Goal: Register for event/course

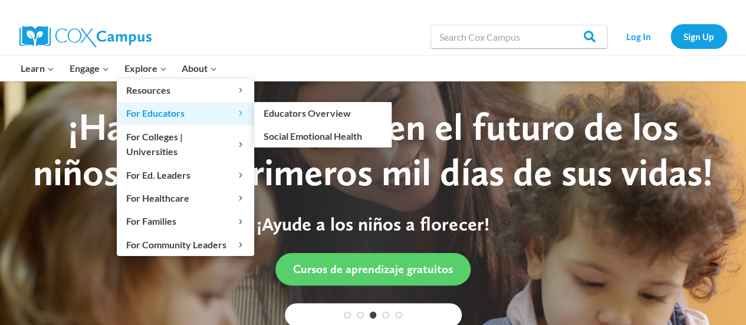
click at [241, 116] on icon "Expand" at bounding box center [241, 113] width 8 height 8
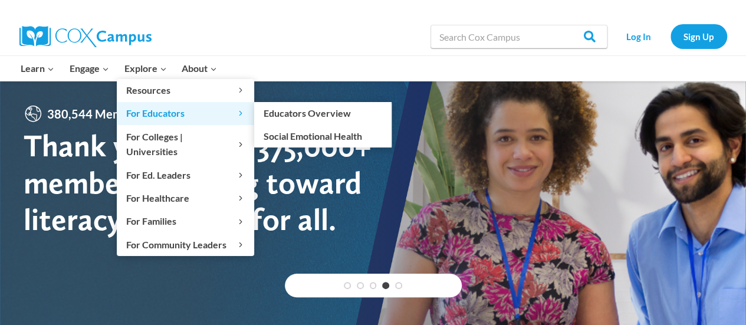
click at [239, 114] on icon "Primary Navigation" at bounding box center [240, 113] width 3 height 5
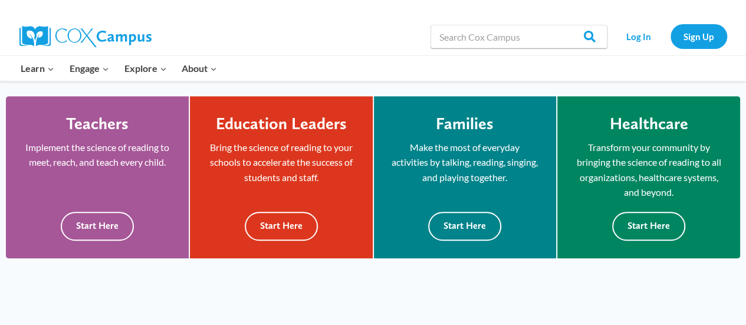
scroll to position [321, 0]
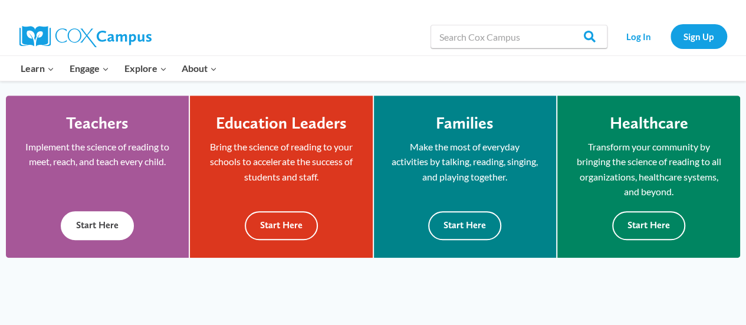
click at [104, 227] on button "Start Here" at bounding box center [97, 225] width 73 height 29
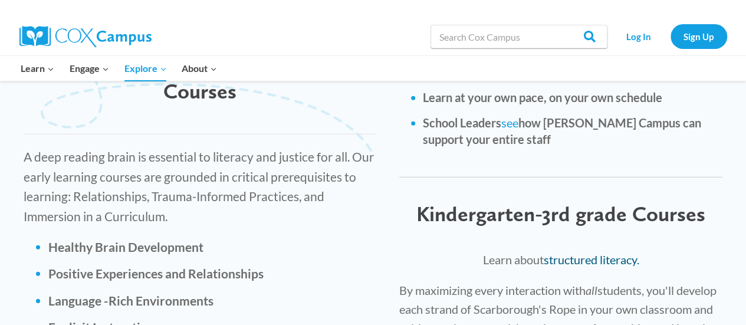
scroll to position [1650, 0]
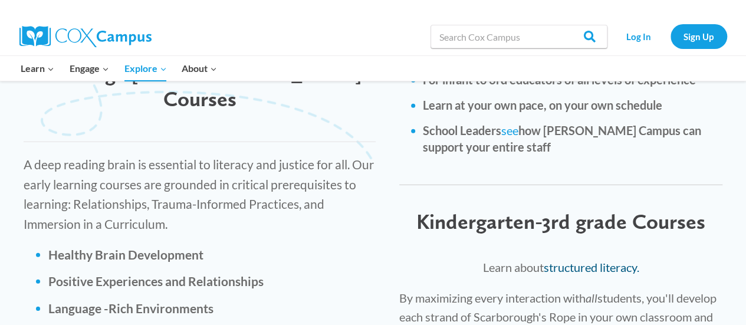
click at [582, 260] on link "structured literacy." at bounding box center [592, 267] width 96 height 14
click at [482, 36] on input "Search in [URL][DOMAIN_NAME]" at bounding box center [519, 37] width 177 height 24
click at [597, 260] on link "structured literacy." at bounding box center [592, 267] width 96 height 14
click at [687, 35] on link "Sign Up" at bounding box center [699, 36] width 57 height 24
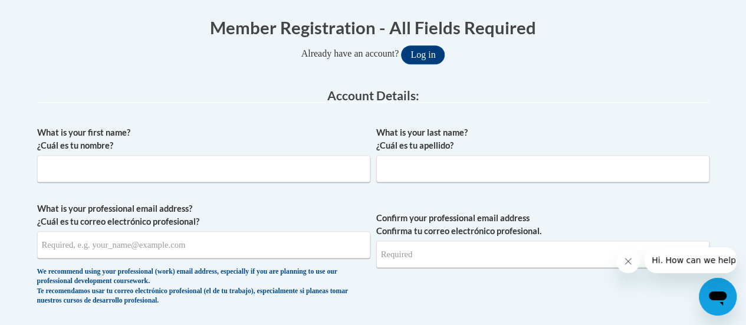
scroll to position [238, 0]
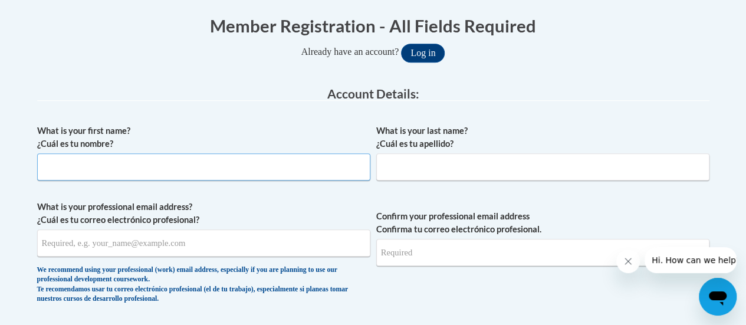
click at [336, 170] on input "What is your first name? ¿Cuál es tu nombre?" at bounding box center [203, 166] width 333 height 27
type input "[PERSON_NAME]"
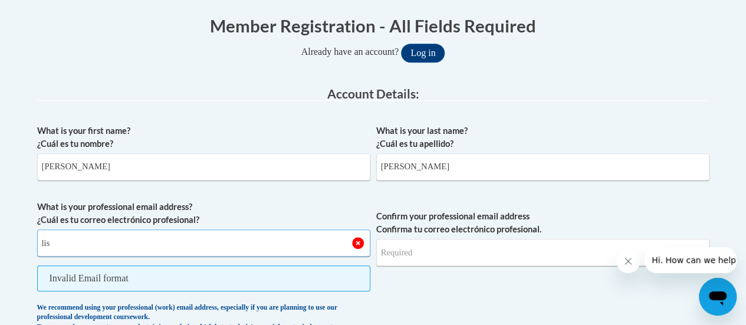
type input "[PERSON_NAME][EMAIL_ADDRESS][PERSON_NAME][DOMAIN_NAME]"
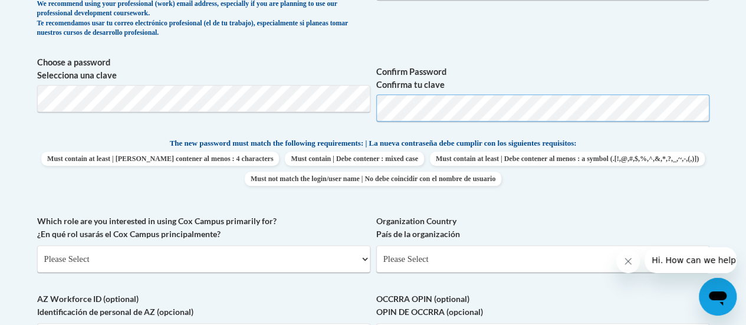
scroll to position [513, 0]
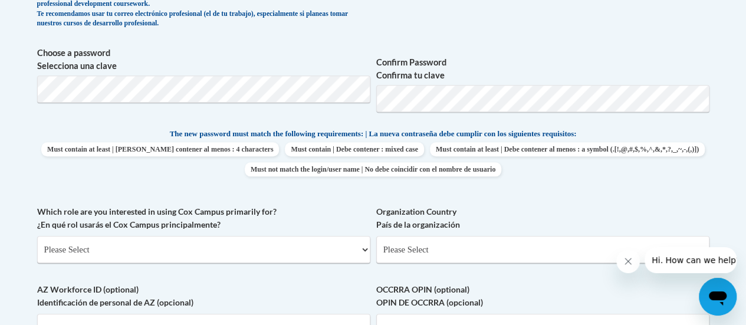
click at [560, 202] on div "What is your first name? ¿Cuál es tu nombre? [PERSON_NAME] What is your last na…" at bounding box center [373, 117] width 672 height 548
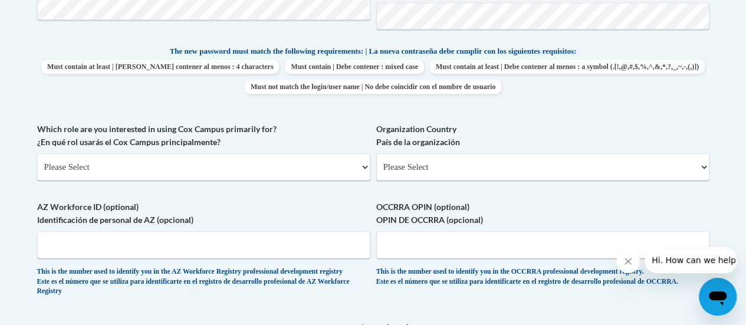
scroll to position [597, 0]
click at [160, 172] on select "Please Select College/University | Colegio/Universidad Community/Nonprofit Part…" at bounding box center [203, 165] width 333 height 27
select select "fbf2d438-af2f-41f8-98f1-81c410e29de3"
click at [37, 152] on select "Please Select College/University | Colegio/Universidad Community/Nonprofit Part…" at bounding box center [203, 165] width 333 height 27
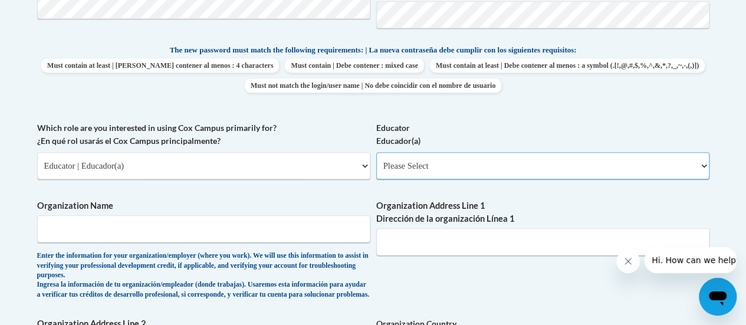
click at [495, 162] on select "Please Select Early Learning/Daycare Teacher/Family Home Care Provider | Maestr…" at bounding box center [542, 165] width 333 height 27
select select "8e40623d-54d0-45cd-9f92-5df65cd3f8cf"
click at [376, 152] on select "Please Select Early Learning/Daycare Teacher/Family Home Care Provider | Maestr…" at bounding box center [542, 165] width 333 height 27
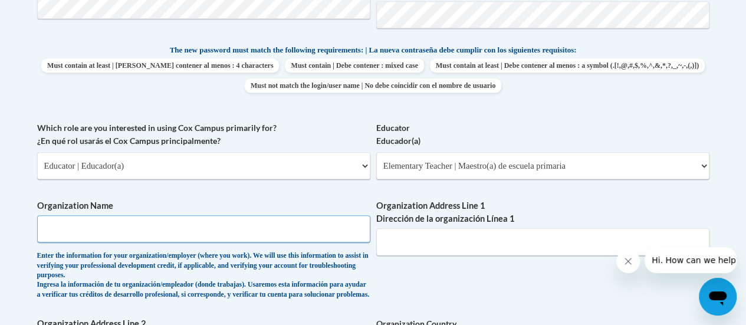
click at [278, 225] on input "Organization Name" at bounding box center [203, 228] width 333 height 27
type input "Racine Unified School District"
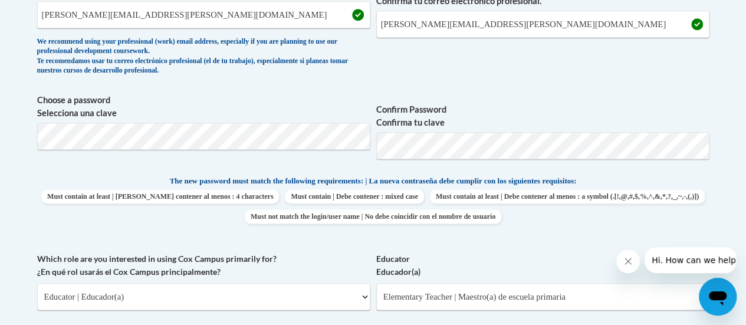
scroll to position [518, 0]
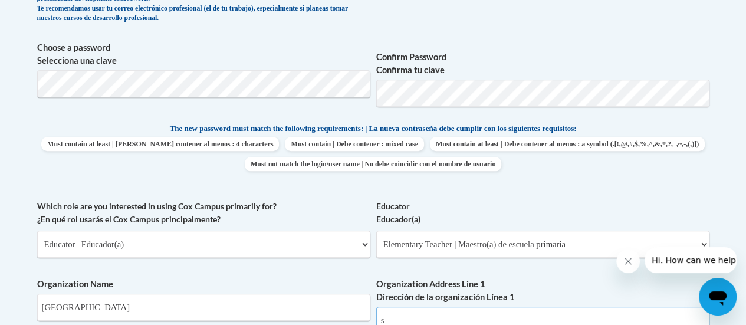
type input "s"
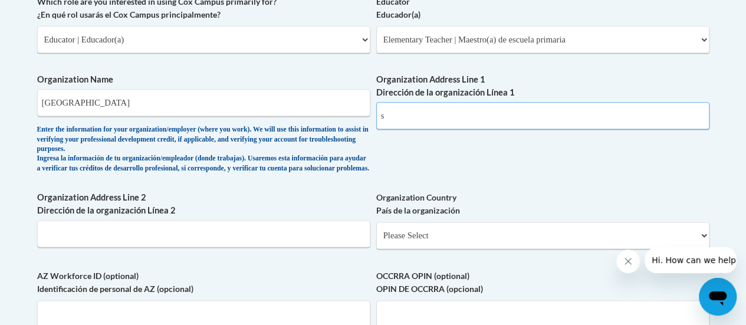
scroll to position [741, 0]
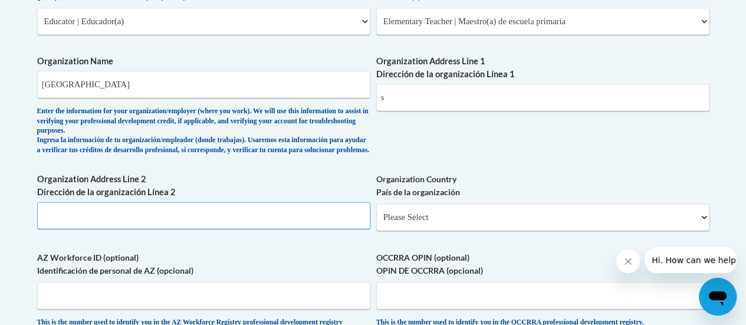
click at [217, 225] on input "Organization Address Line 2 Dirección de la organización Línea 2" at bounding box center [203, 215] width 333 height 27
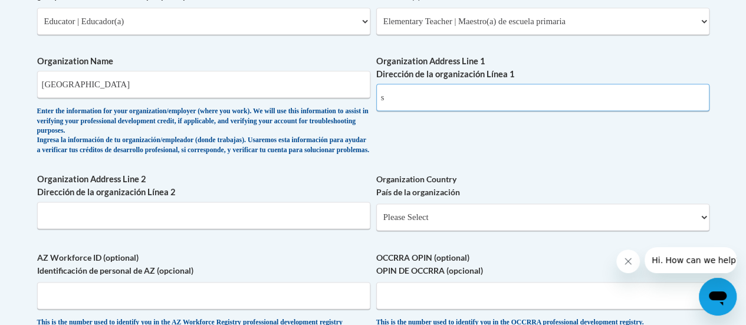
click at [429, 101] on input "s" at bounding box center [542, 97] width 333 height 27
paste input "109 Mt. Pleasant St. Racine, WI 53404"
click at [533, 96] on input "3109 Mt. Pleasant St. Racine, WI 53404" at bounding box center [542, 97] width 333 height 27
click at [462, 98] on input "3109 Mt. Pleasant St. Racine, WI 53404" at bounding box center [542, 97] width 333 height 27
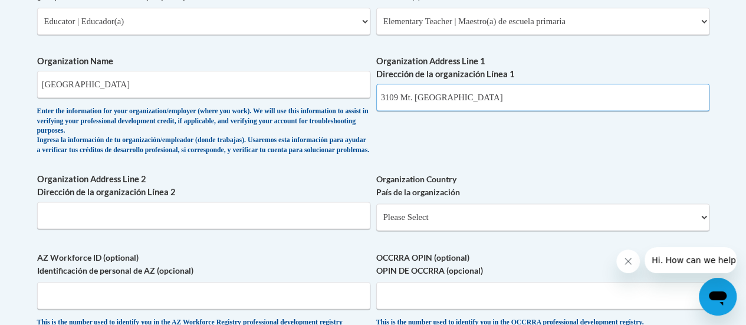
click at [466, 98] on input "3109 Mt. Pleasant St. Racine, WI 53404" at bounding box center [542, 97] width 333 height 27
drag, startPoint x: 466, startPoint y: 98, endPoint x: 541, endPoint y: 97, distance: 75.5
click at [541, 97] on input "3109 Mt. Pleasant St. Racine, WI 53404" at bounding box center [542, 97] width 333 height 27
type input "3109 Mt. Pleasant St."
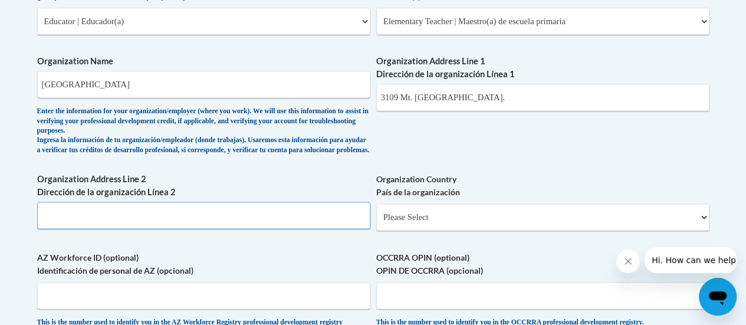
click at [150, 225] on input "Organization Address Line 2 Dirección de la organización Línea 2" at bounding box center [203, 215] width 333 height 27
paste input "Racine, WI 53404"
type input "Racine, WI 53404"
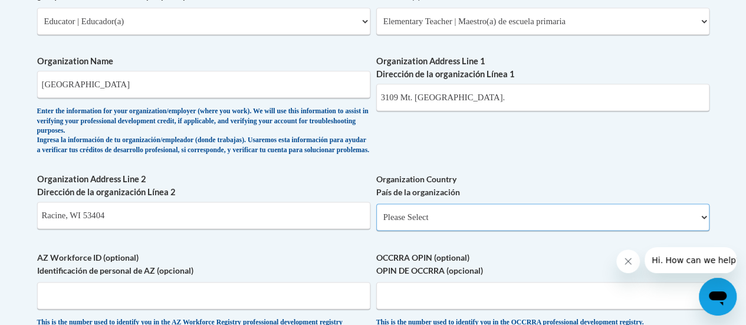
click at [507, 227] on select "Please Select United States | Estados Unidos Outside of the United States | Fue…" at bounding box center [542, 216] width 333 height 27
select select "ad49bcad-a171-4b2e-b99c-48b446064914"
click at [376, 212] on select "Please Select United States | Estados Unidos Outside of the United States | Fue…" at bounding box center [542, 216] width 333 height 27
select select
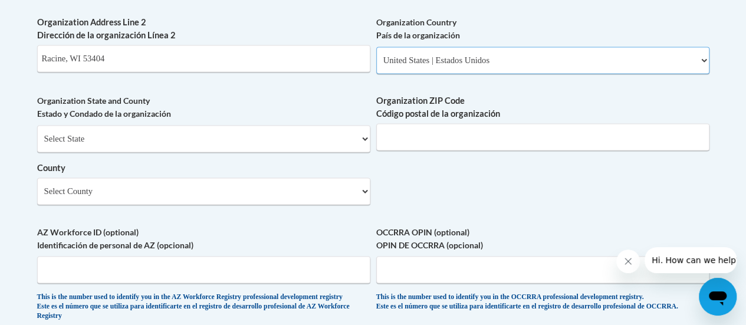
scroll to position [899, 0]
click at [209, 147] on select "Select State Alabama Alaska Arizona Arkansas California Colorado Connecticut De…" at bounding box center [203, 137] width 333 height 27
select select "Wisconsin"
click at [37, 133] on select "Select State Alabama Alaska Arizona Arkansas California Colorado Connecticut De…" at bounding box center [203, 137] width 333 height 27
click at [418, 144] on input "Organization ZIP Code Código postal de la organización" at bounding box center [542, 136] width 333 height 27
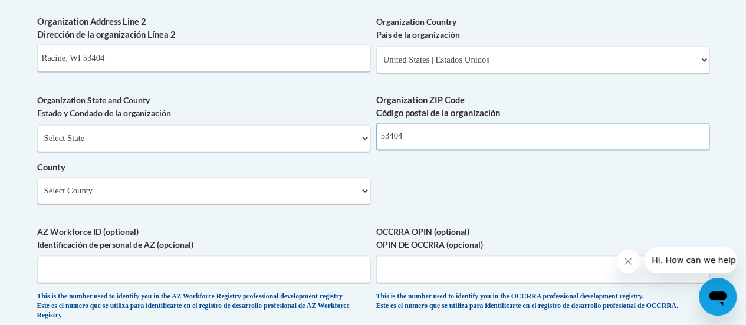
type input "53404"
click at [336, 201] on select "Select County Adams Ashland Barron Bayfield Brown Buffalo Burnett Calumet Chipp…" at bounding box center [203, 190] width 333 height 27
select select "Rock"
click at [37, 186] on select "Select County Adams Ashland Barron Bayfield Brown Buffalo Burnett Calumet Chipp…" at bounding box center [203, 190] width 333 height 27
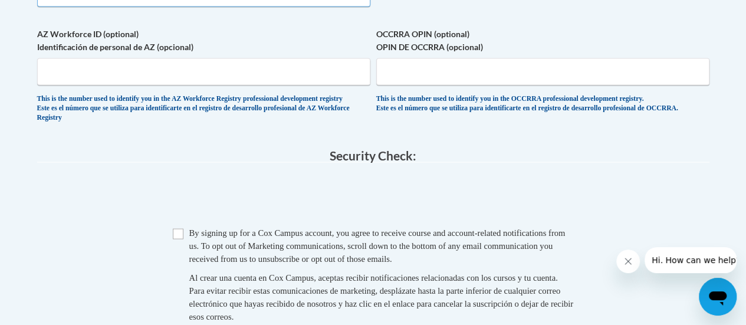
scroll to position [1147, 0]
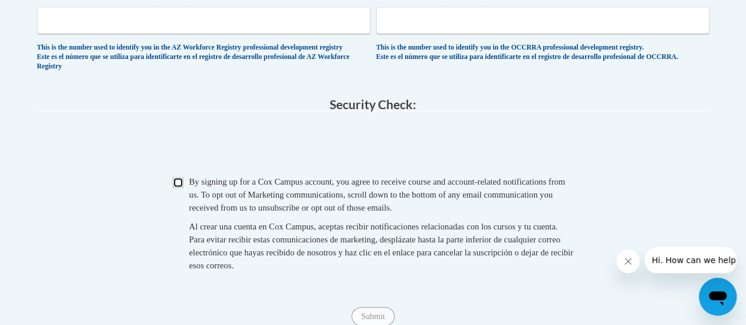
click at [178, 188] on input "Checkbox" at bounding box center [178, 183] width 11 height 11
checkbox input "true"
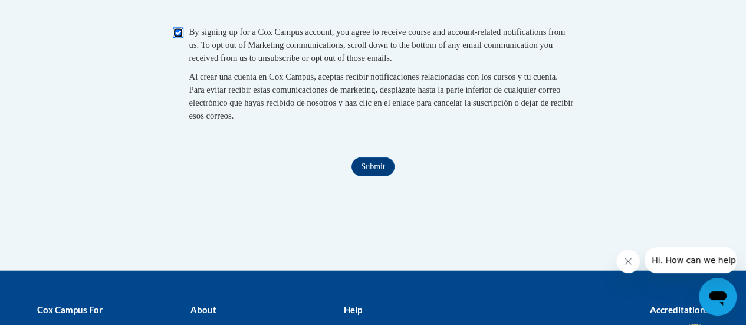
scroll to position [1299, 0]
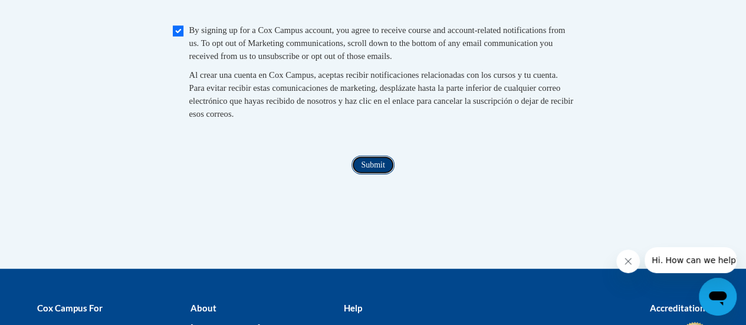
click at [369, 175] on input "Submit" at bounding box center [373, 165] width 42 height 19
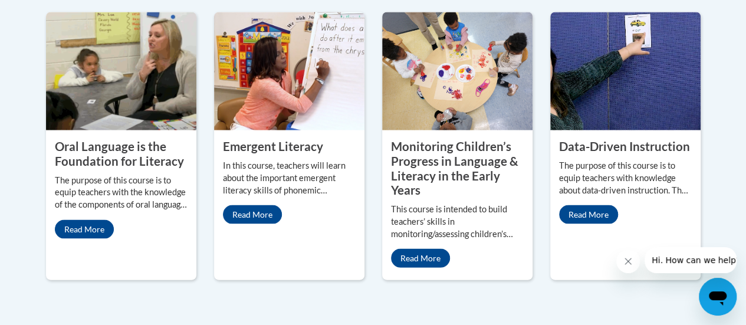
scroll to position [1134, 0]
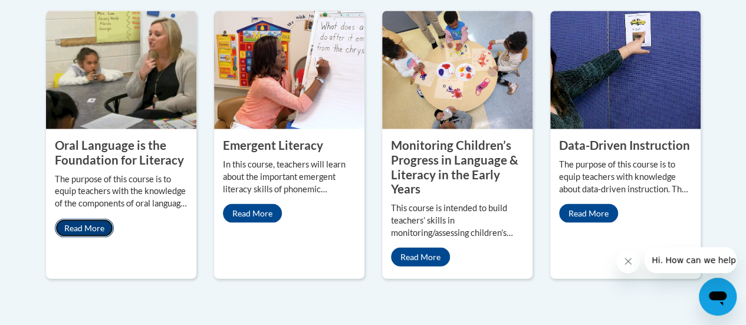
click at [96, 219] on link "Read More" at bounding box center [84, 228] width 59 height 19
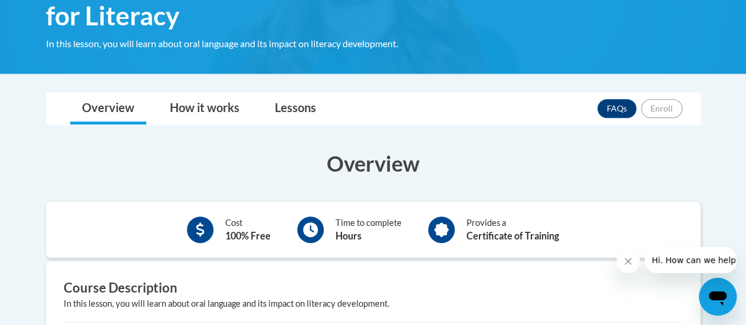
scroll to position [227, 0]
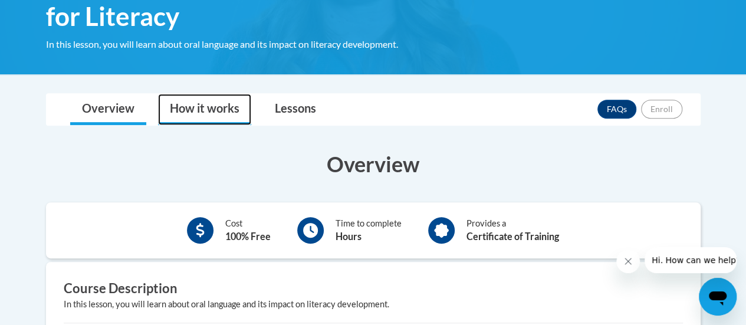
click at [216, 111] on link "How it works" at bounding box center [204, 109] width 93 height 31
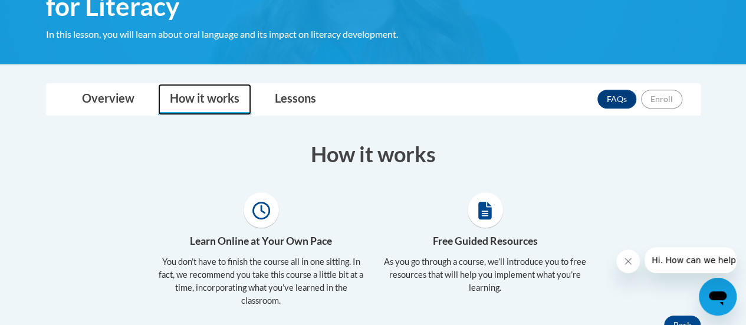
scroll to position [237, 0]
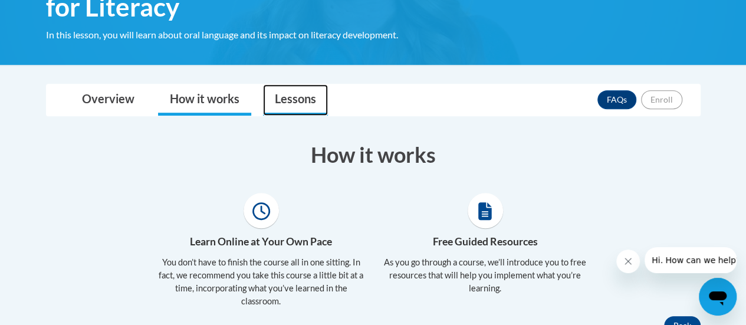
click at [304, 98] on link "Lessons" at bounding box center [295, 99] width 65 height 31
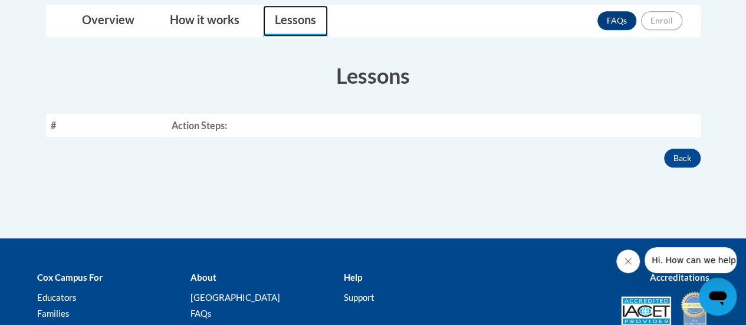
scroll to position [321, 0]
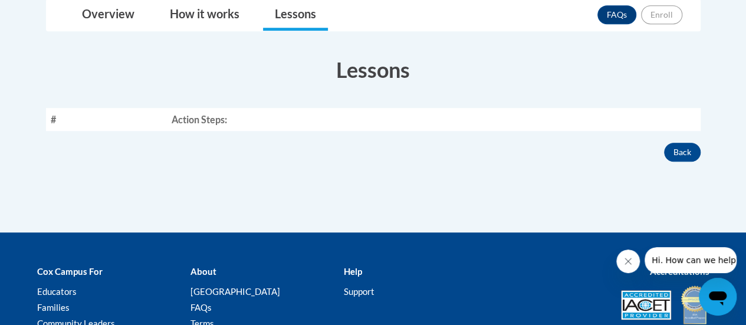
click at [302, 119] on th "Action Steps:" at bounding box center [433, 119] width 533 height 23
click at [69, 116] on th "#" at bounding box center [106, 119] width 121 height 23
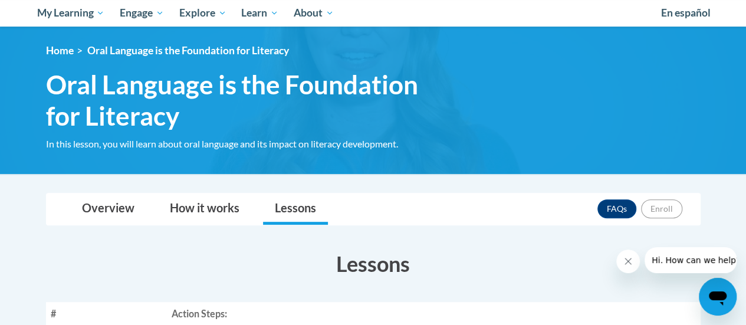
scroll to position [0, 0]
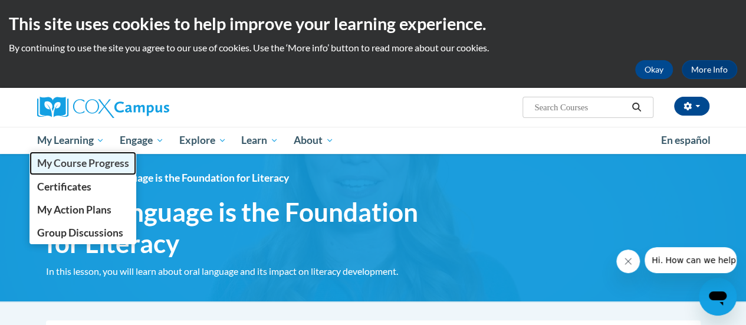
click at [100, 159] on span "My Course Progress" at bounding box center [83, 163] width 92 height 12
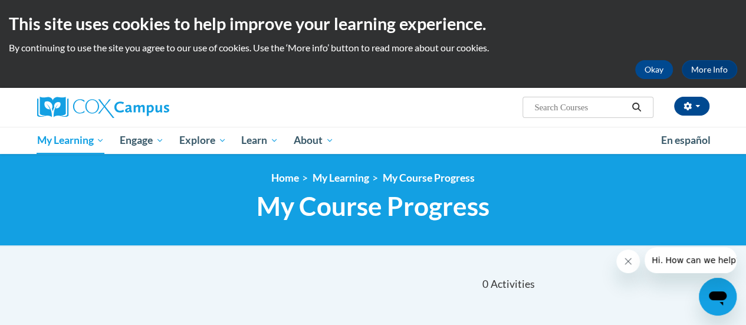
click at [582, 105] on input "Search..." at bounding box center [580, 107] width 94 height 14
type input "oral"
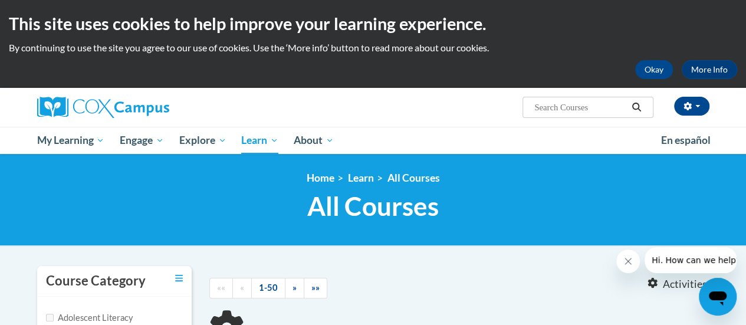
type input "oral"
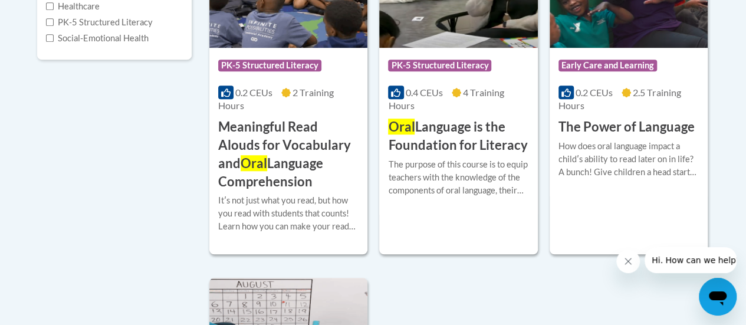
scroll to position [381, 0]
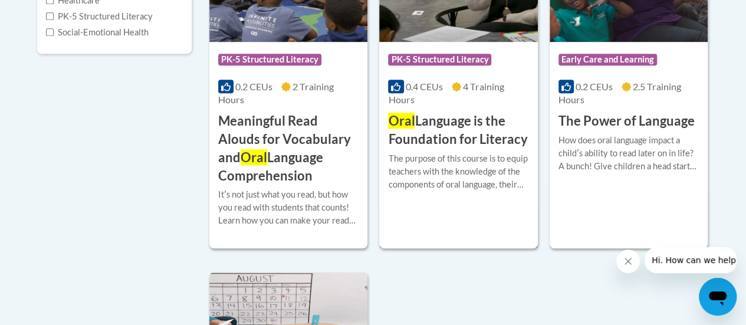
click at [441, 137] on h3 "Oral Language is the Foundation for Literacy" at bounding box center [458, 130] width 140 height 37
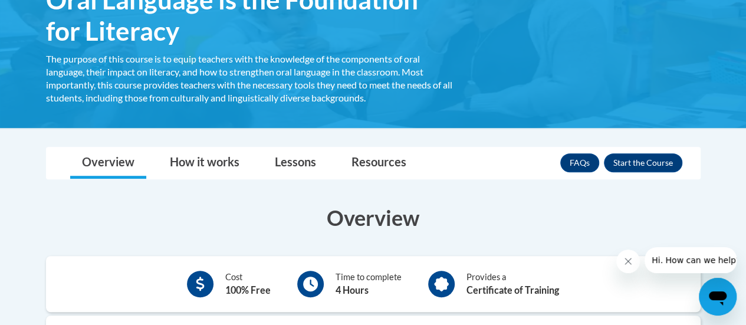
scroll to position [232, 0]
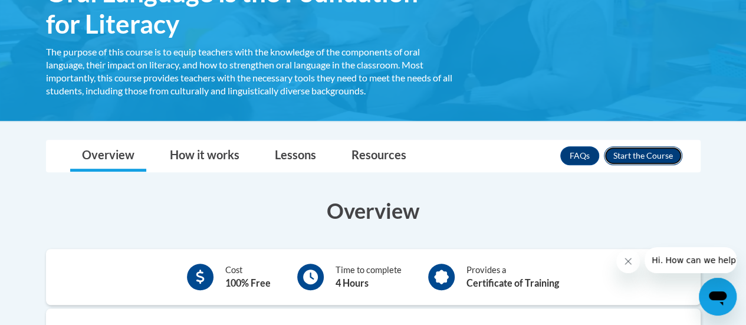
click at [634, 153] on button "Enroll" at bounding box center [643, 155] width 78 height 19
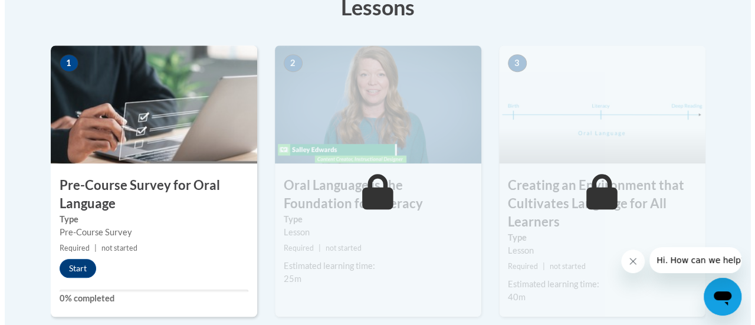
scroll to position [379, 0]
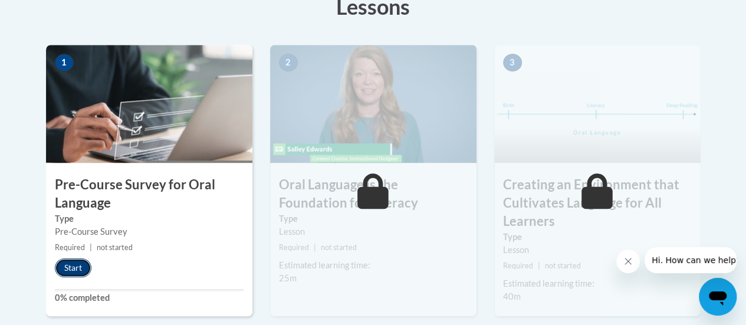
click at [74, 264] on button "Start" at bounding box center [73, 267] width 37 height 19
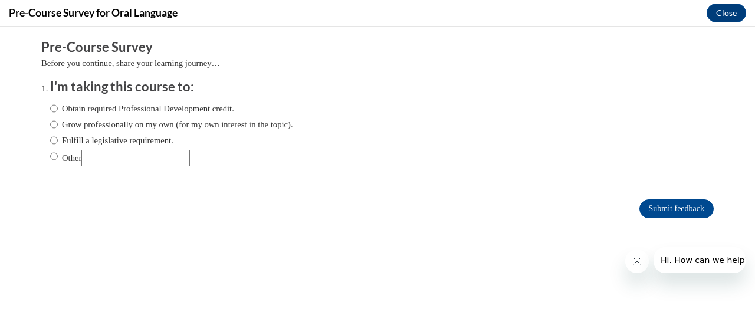
scroll to position [0, 0]
click at [145, 164] on input "Other" at bounding box center [135, 158] width 109 height 17
click at [50, 142] on input "Fulfill a legislative requirement." at bounding box center [54, 140] width 8 height 13
radio input "true"
click at [50, 109] on input "Obtain required Professional Development credit." at bounding box center [54, 108] width 8 height 13
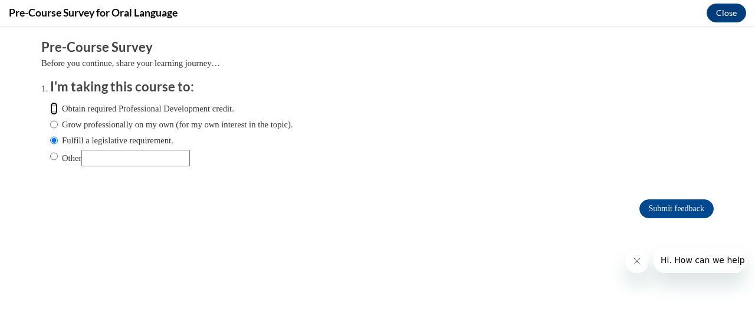
radio input "true"
click at [663, 207] on input "Submit feedback" at bounding box center [676, 208] width 74 height 19
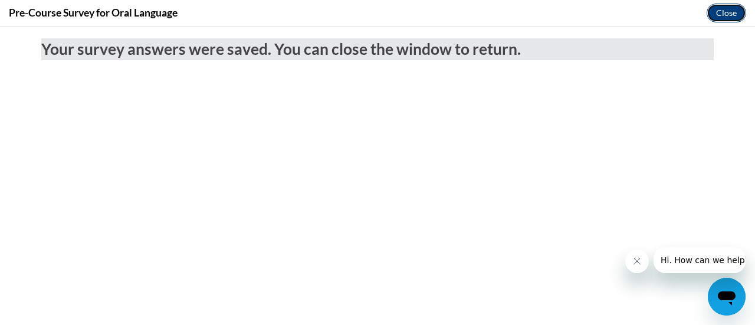
click at [725, 10] on button "Close" at bounding box center [727, 13] width 40 height 19
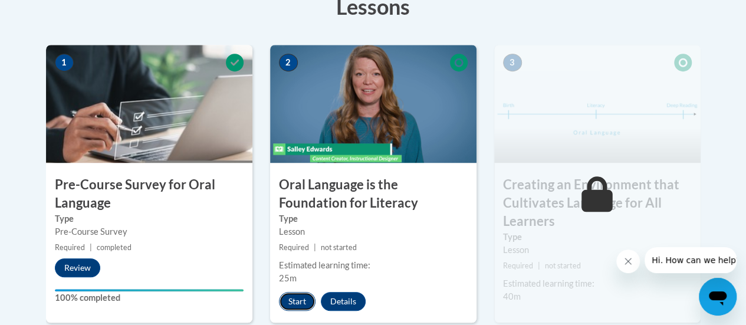
click at [296, 299] on button "Start" at bounding box center [297, 301] width 37 height 19
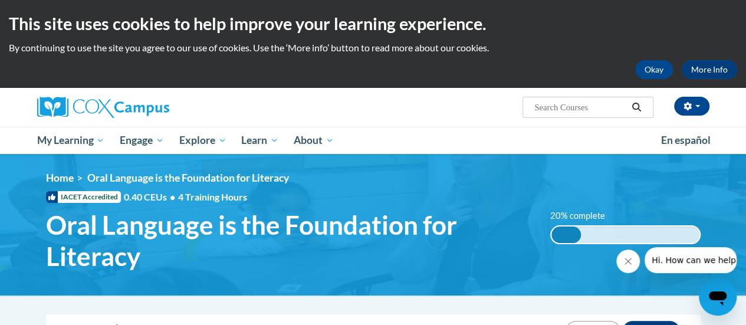
click at [705, 35] on h2 "This site uses cookies to help improve your learning experience." at bounding box center [373, 24] width 728 height 24
click at [723, 35] on h2 "This site uses cookies to help improve your learning experience." at bounding box center [373, 24] width 728 height 24
